Goal: Information Seeking & Learning: Check status

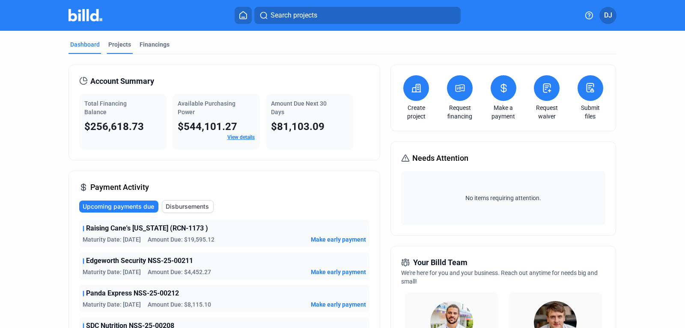
click at [116, 47] on div "Projects" at bounding box center [119, 44] width 23 height 9
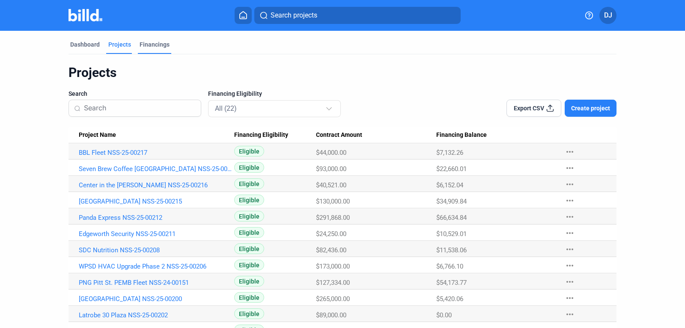
click at [153, 46] on div "Financings" at bounding box center [155, 44] width 30 height 9
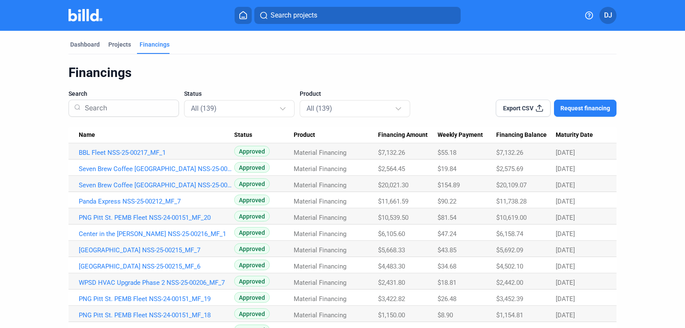
scroll to position [40, 0]
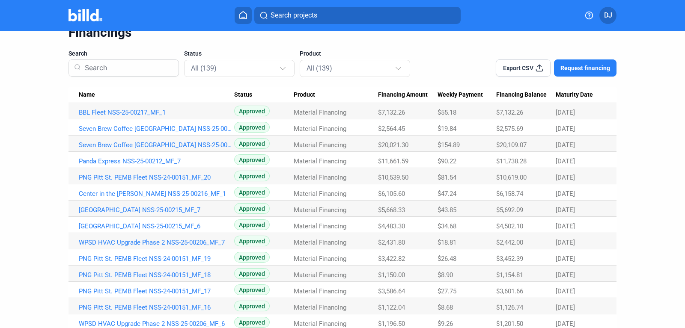
click at [570, 96] on span "Maturity Date" at bounding box center [574, 95] width 37 height 8
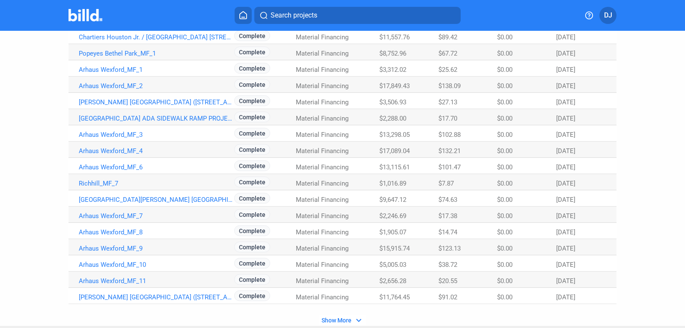
scroll to position [509, 0]
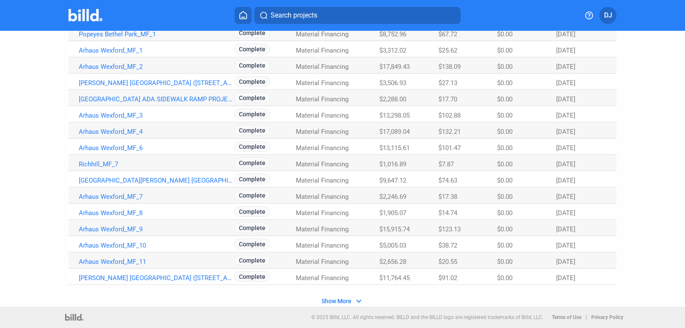
click at [348, 302] on span "Show More" at bounding box center [337, 301] width 30 height 7
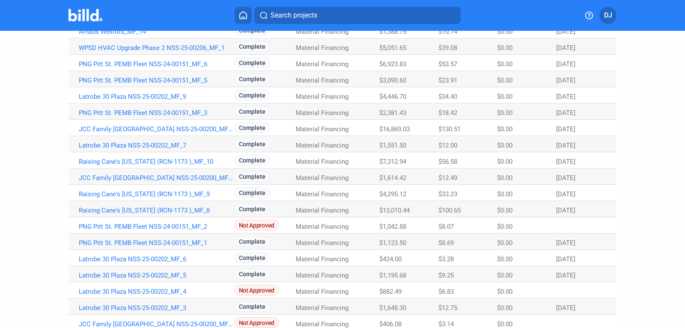
scroll to position [1160, 0]
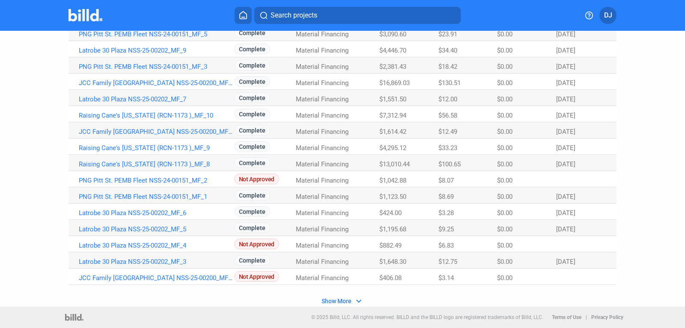
click at [346, 301] on span "Show More" at bounding box center [337, 301] width 30 height 7
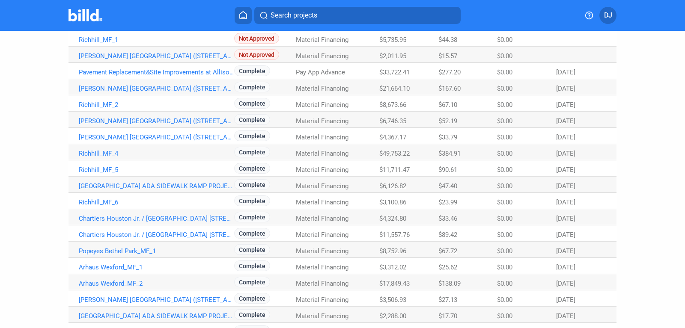
scroll to position [0, 0]
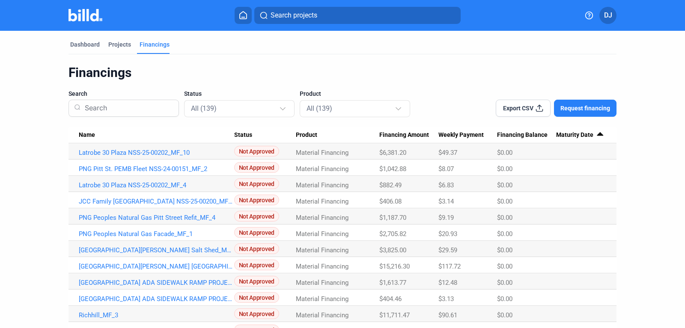
click at [517, 141] on Balance "Financing Balance" at bounding box center [526, 135] width 59 height 16
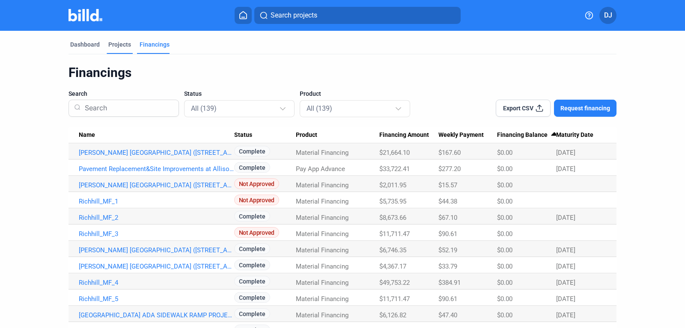
click at [111, 48] on div "Projects" at bounding box center [119, 44] width 23 height 9
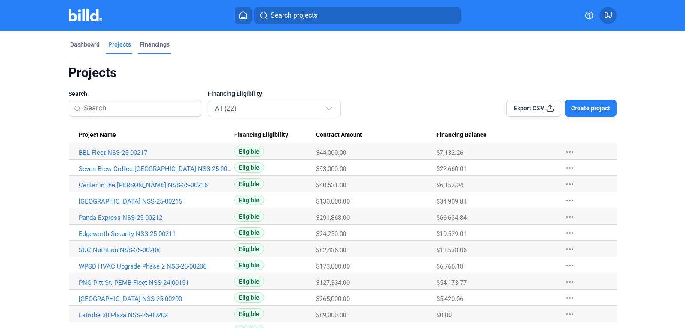
click at [147, 41] on div "Financings" at bounding box center [155, 44] width 30 height 9
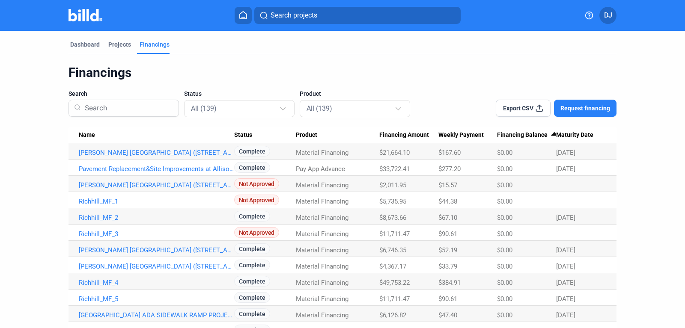
click at [554, 133] on div at bounding box center [552, 133] width 5 height 1
click at [565, 134] on span "Maturity Date" at bounding box center [574, 135] width 37 height 8
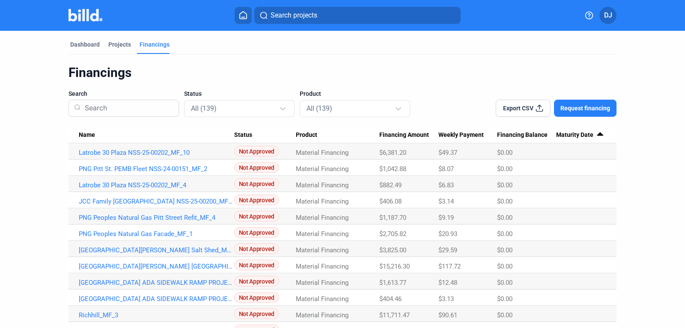
click at [239, 137] on span "Status" at bounding box center [243, 135] width 18 height 8
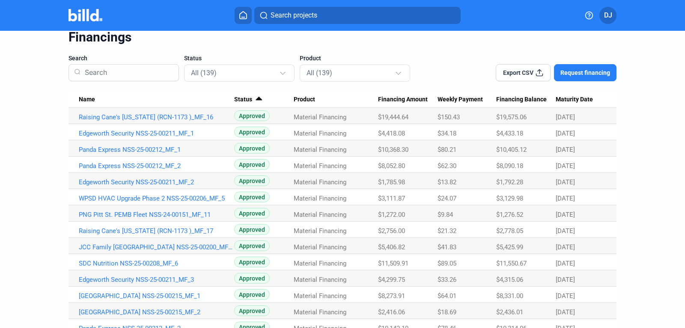
scroll to position [55, 0]
